Goal: Navigation & Orientation: Understand site structure

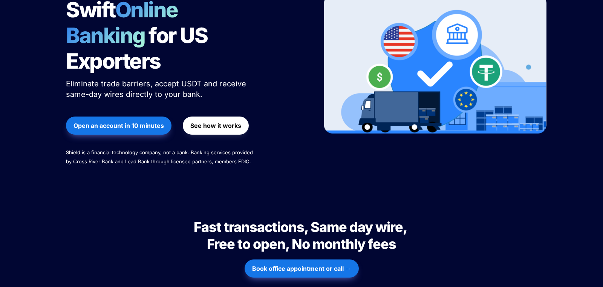
scroll to position [119, 0]
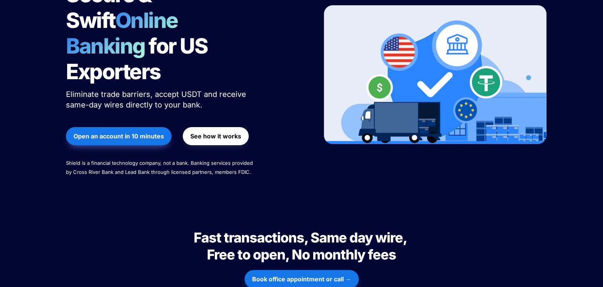
click at [222, 132] on strong "See how it works" at bounding box center [215, 136] width 51 height 8
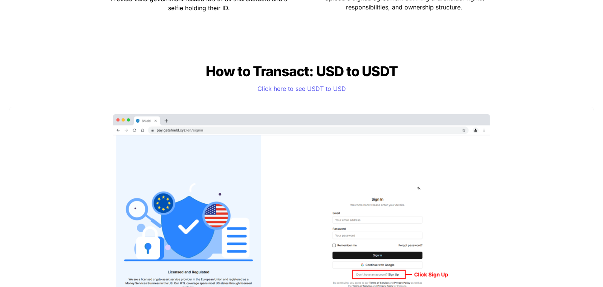
scroll to position [594, 0]
drag, startPoint x: 331, startPoint y: 87, endPoint x: 343, endPoint y: 89, distance: 12.2
click at [331, 87] on span "Click here to see USDT to USD" at bounding box center [302, 88] width 89 height 8
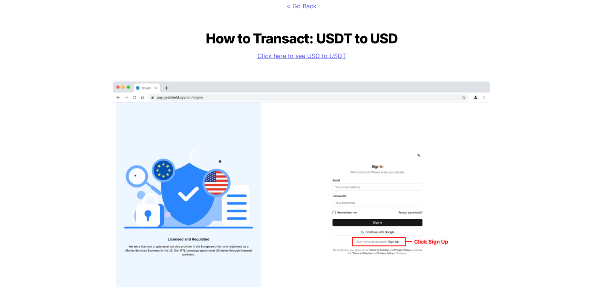
click at [299, 53] on span "Click here to see USD to USDT" at bounding box center [302, 56] width 89 height 8
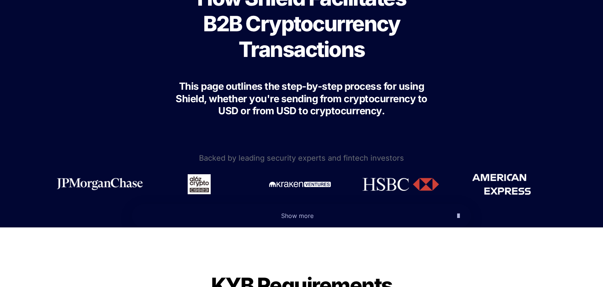
scroll to position [79, 0]
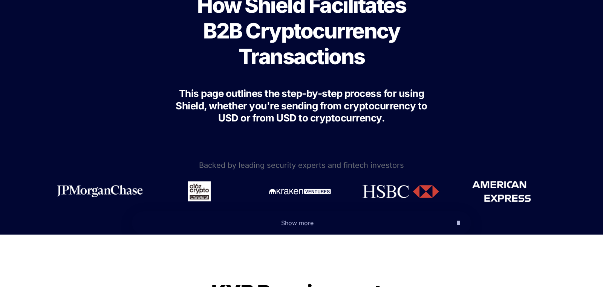
click at [457, 223] on icon "button" at bounding box center [458, 222] width 3 height 9
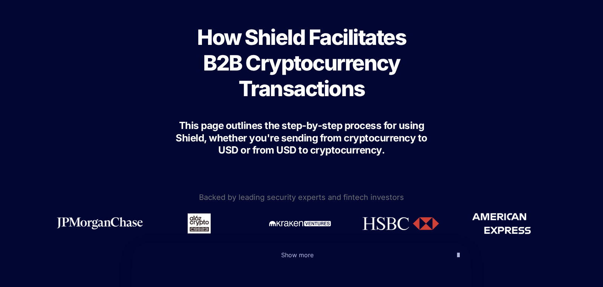
scroll to position [0, 0]
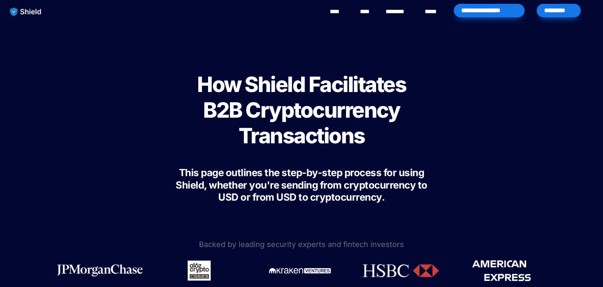
click at [555, 11] on div "*********" at bounding box center [559, 11] width 44 height 14
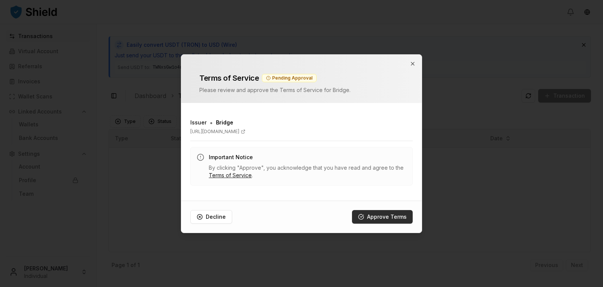
click at [370, 215] on button "Approve Terms" at bounding box center [382, 217] width 61 height 14
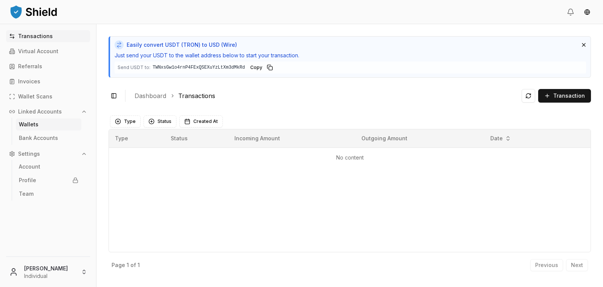
click at [35, 126] on p "Wallets" at bounding box center [29, 124] width 20 height 5
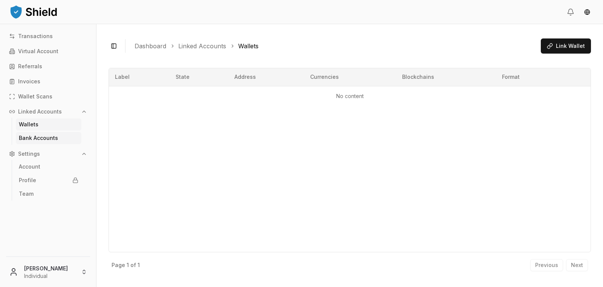
click at [37, 141] on p "Bank Accounts" at bounding box center [38, 137] width 39 height 5
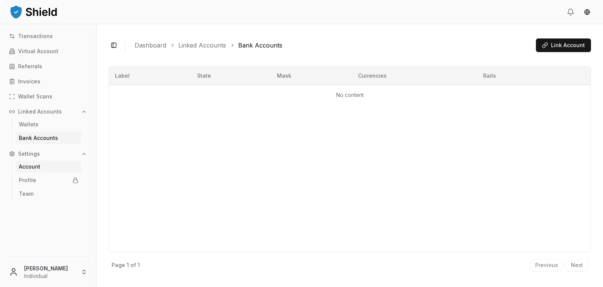
click at [35, 165] on p "Account" at bounding box center [29, 166] width 21 height 5
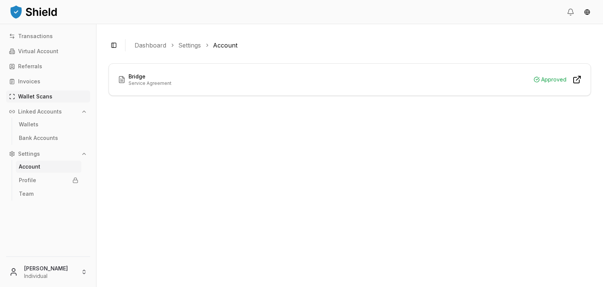
click at [33, 97] on p "Wallet Scans" at bounding box center [35, 96] width 34 height 5
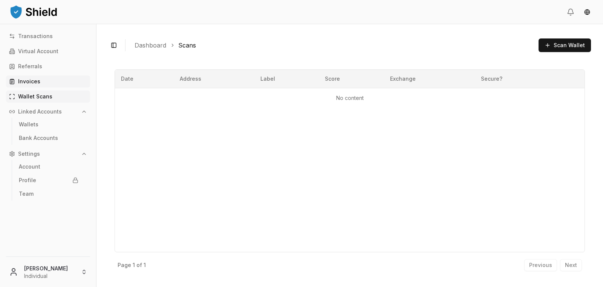
click at [34, 80] on p "Invoices" at bounding box center [29, 81] width 22 height 5
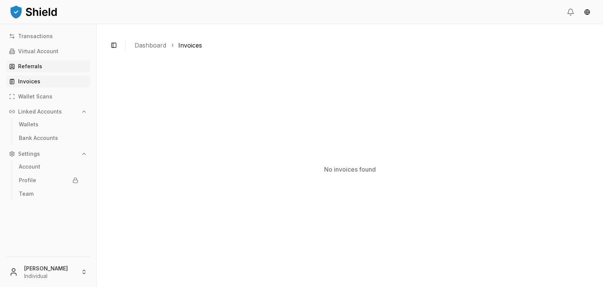
click at [36, 66] on p "Referrals" at bounding box center [30, 66] width 24 height 5
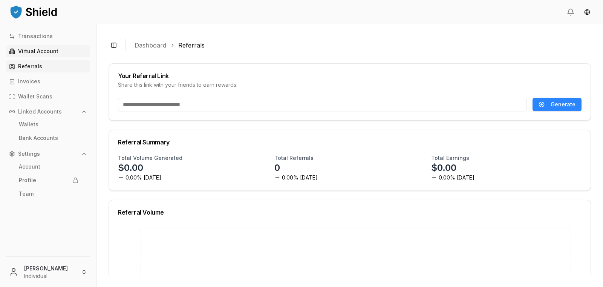
click at [53, 54] on p "Virtual Account" at bounding box center [38, 51] width 40 height 5
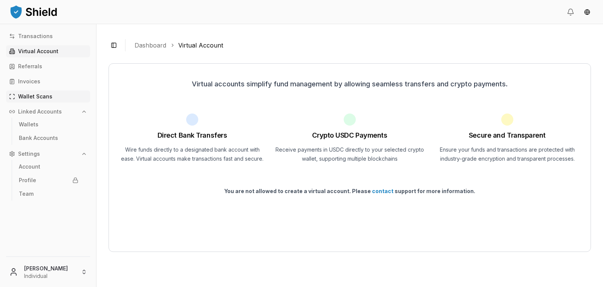
click at [19, 94] on link "Wallet Scans" at bounding box center [48, 96] width 84 height 12
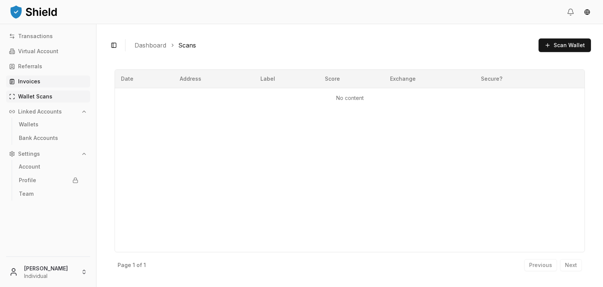
click at [44, 85] on link "Invoices" at bounding box center [48, 81] width 84 height 12
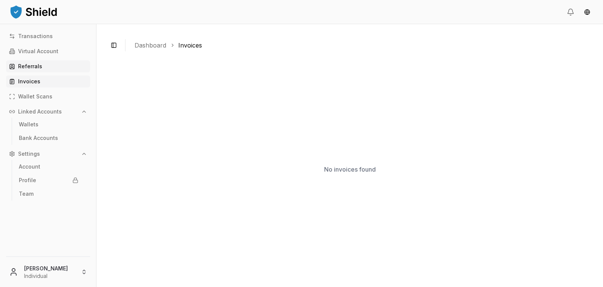
click at [56, 67] on link "Referrals" at bounding box center [48, 66] width 84 height 12
